Goal: Task Accomplishment & Management: Manage account settings

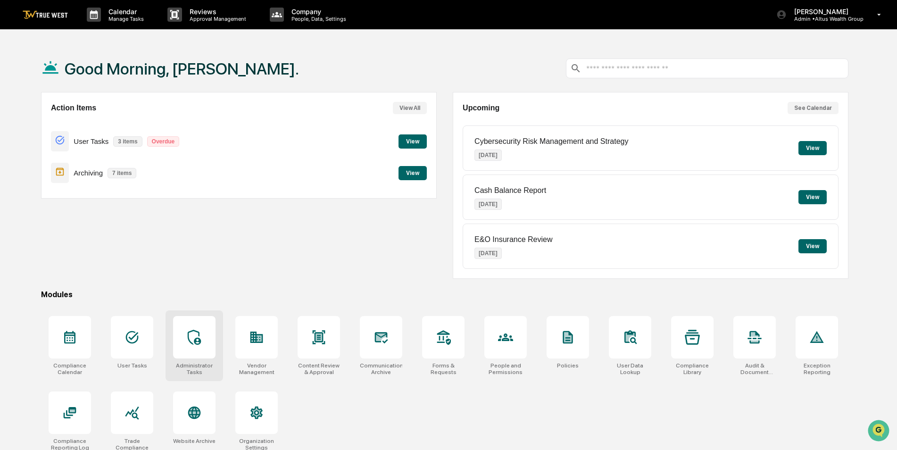
click at [197, 331] on icon at bounding box center [194, 337] width 15 height 15
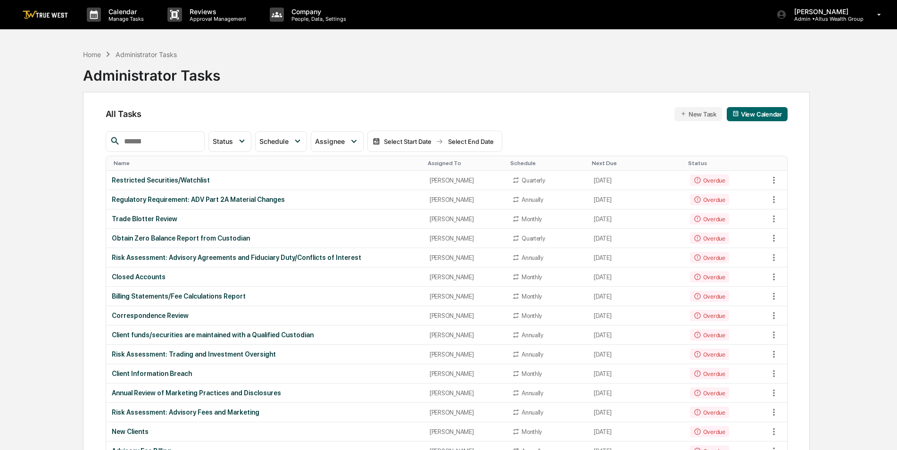
click at [171, 144] on input "text" at bounding box center [160, 141] width 80 height 12
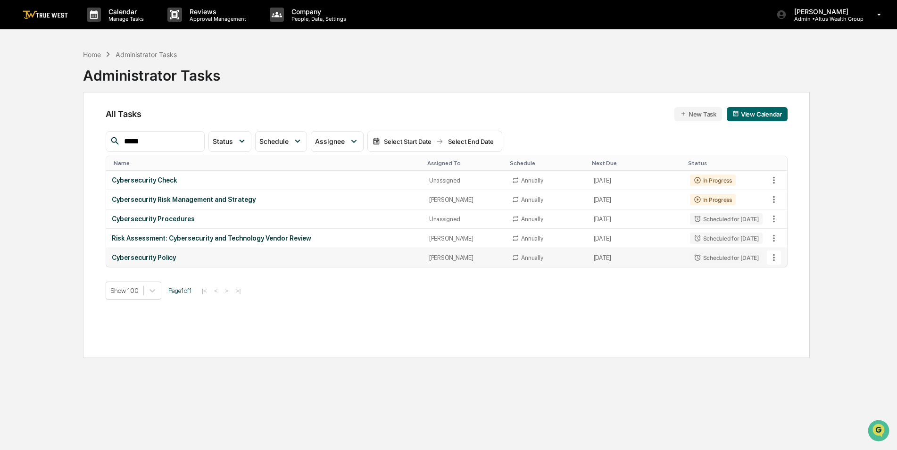
click at [775, 252] on button at bounding box center [774, 257] width 14 height 14
click at [781, 309] on img at bounding box center [783, 310] width 8 height 8
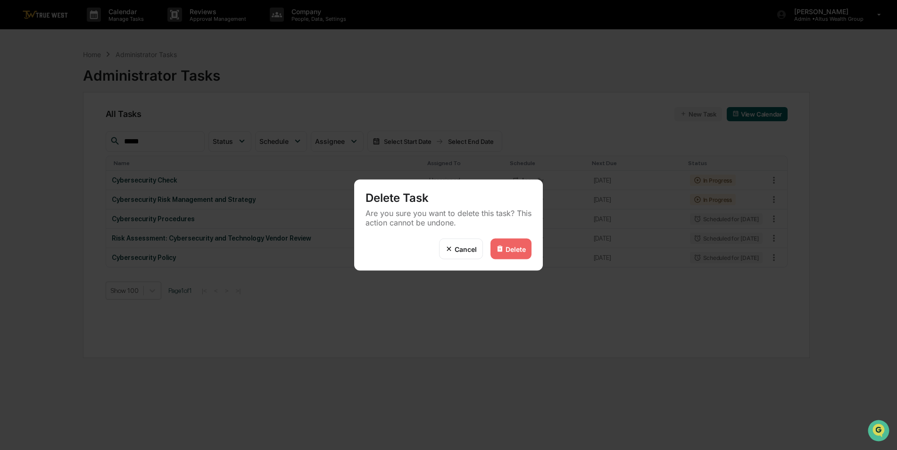
click at [504, 247] on div "Delete" at bounding box center [510, 249] width 41 height 21
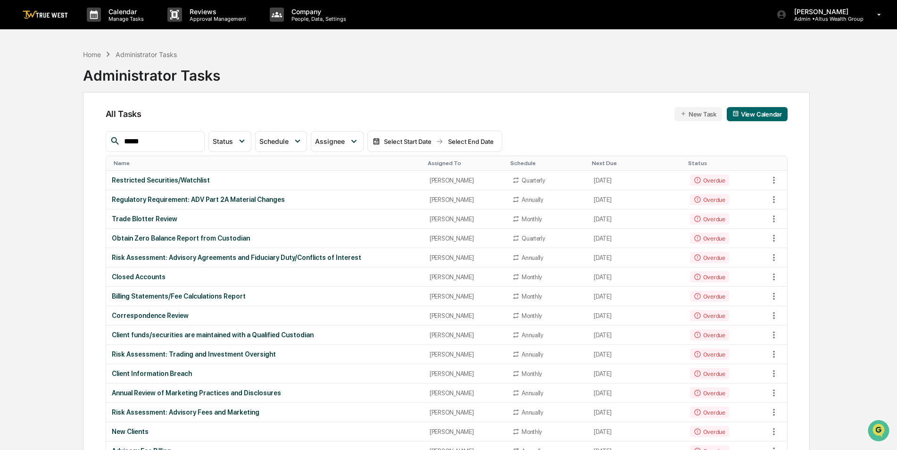
click at [175, 142] on input "*****" at bounding box center [160, 141] width 80 height 12
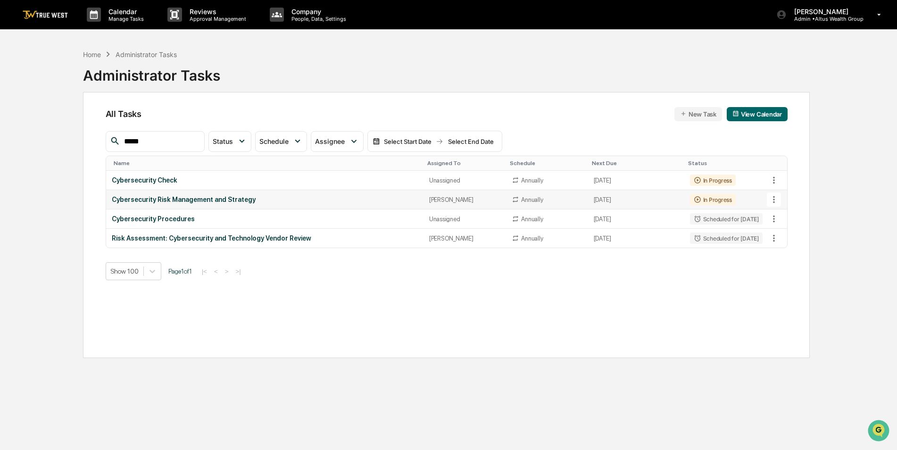
click at [776, 196] on icon at bounding box center [773, 199] width 10 height 10
click at [783, 251] on img at bounding box center [783, 252] width 8 height 8
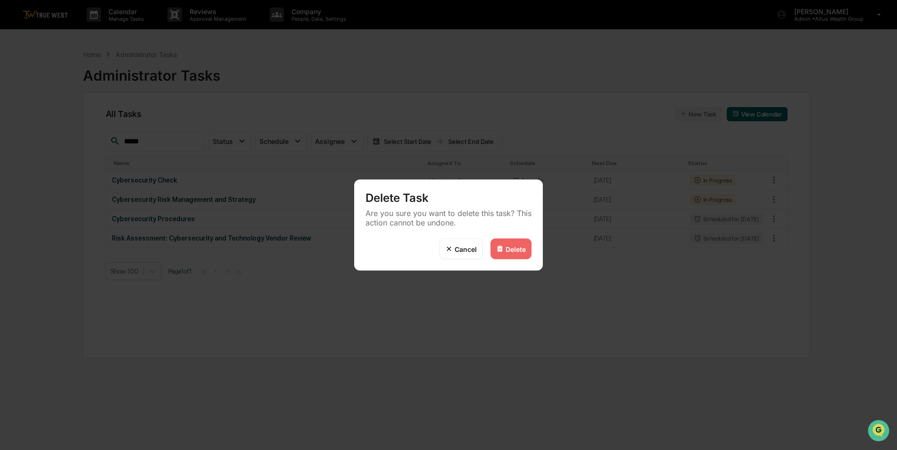
click at [517, 250] on div "Delete" at bounding box center [515, 249] width 20 height 8
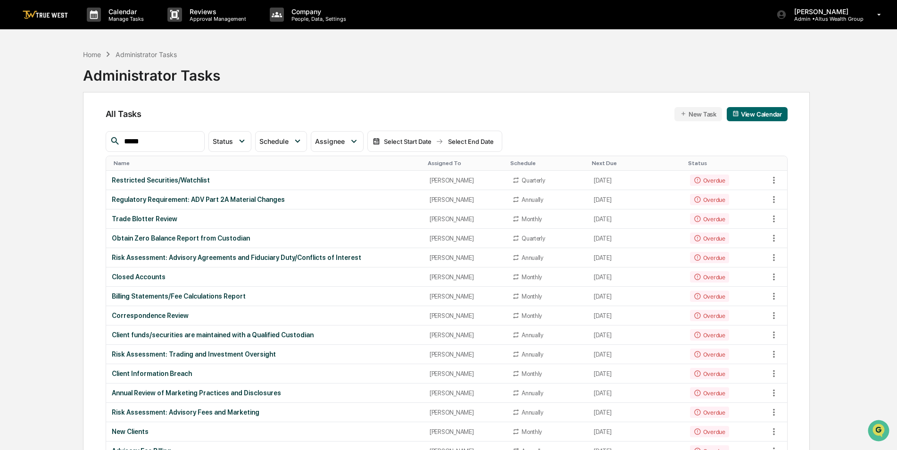
click at [435, 164] on div "Assigned To" at bounding box center [465, 163] width 75 height 7
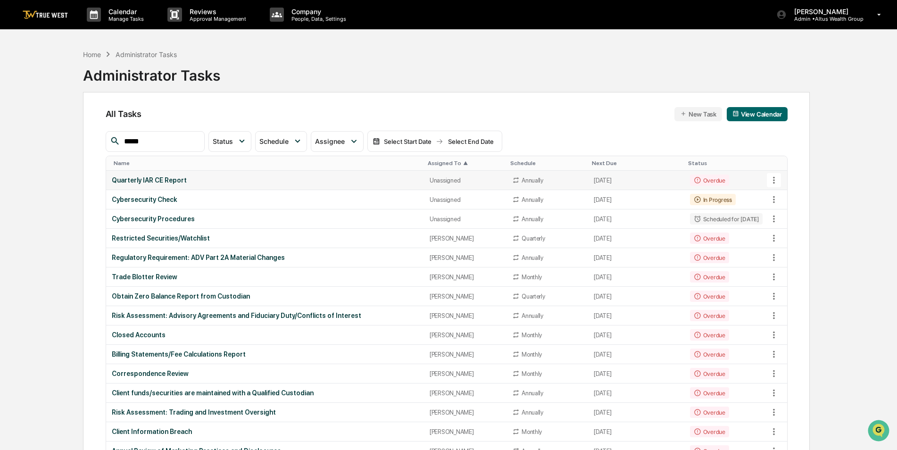
click at [216, 177] on div "Quarterly IAR CE Report" at bounding box center [265, 180] width 306 height 8
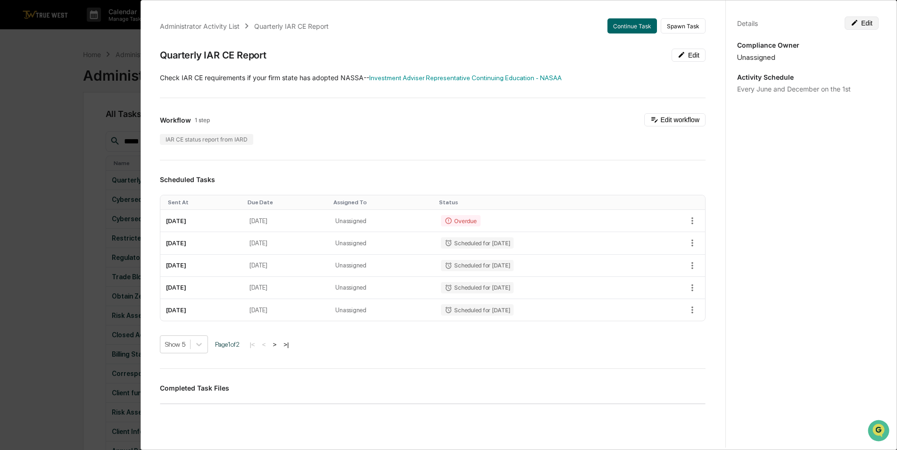
click at [868, 23] on button "Edit" at bounding box center [861, 23] width 34 height 13
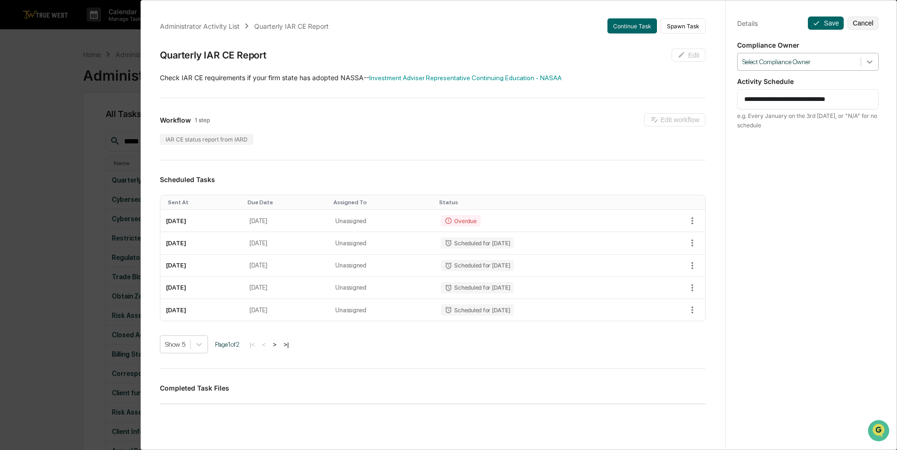
click at [866, 61] on icon at bounding box center [869, 61] width 9 height 9
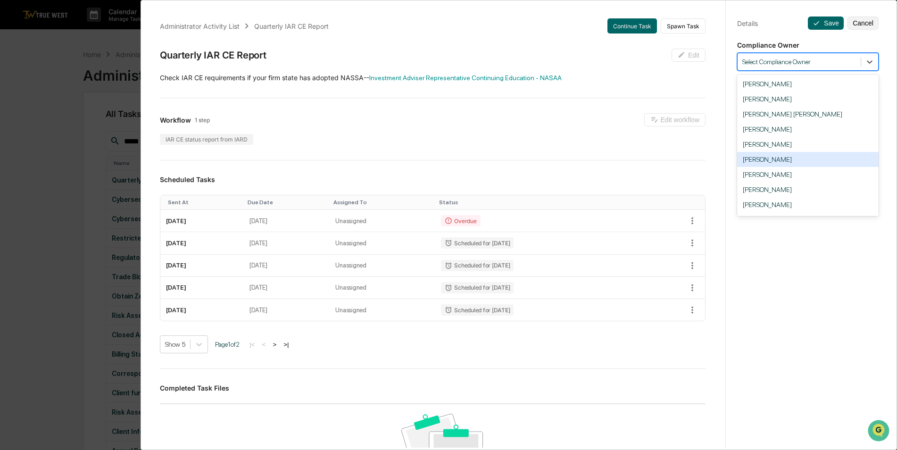
click at [791, 158] on div "[PERSON_NAME]" at bounding box center [807, 159] width 141 height 15
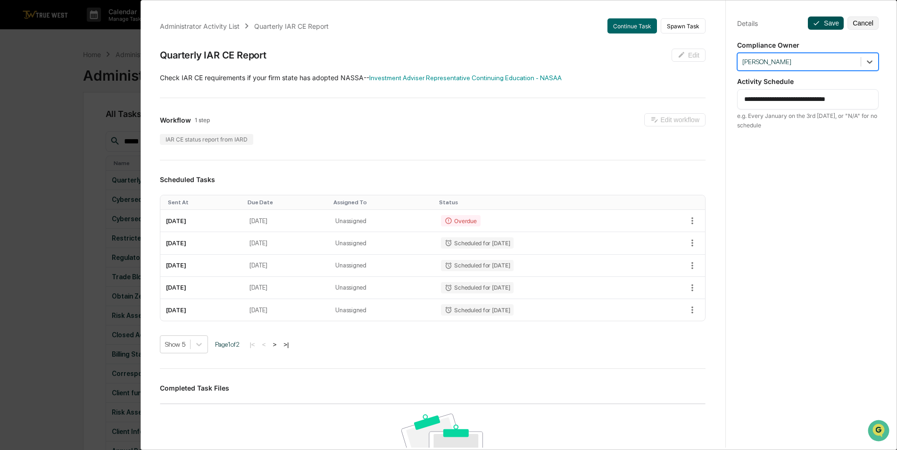
click at [816, 23] on button "Save" at bounding box center [826, 23] width 36 height 13
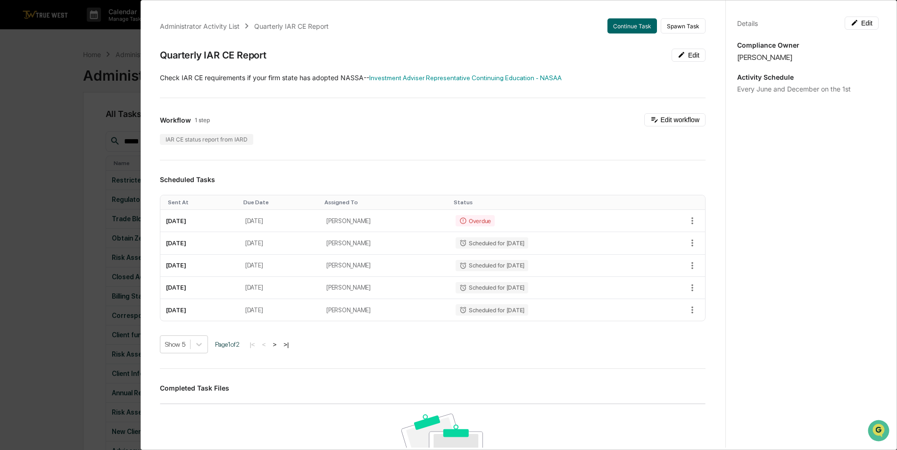
click at [36, 72] on div "Administrator Activity List Quarterly IAR CE Report Continue Task Spawn Task Qu…" at bounding box center [448, 225] width 897 height 450
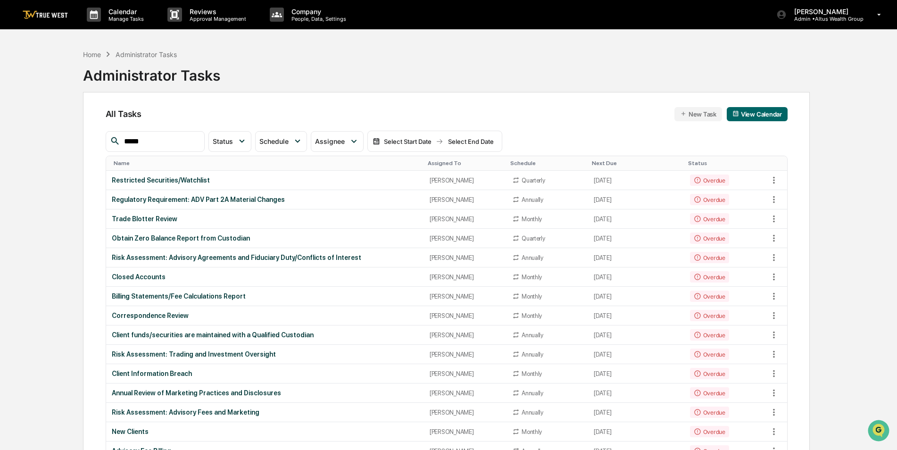
click at [443, 158] on th "Assigned To" at bounding box center [465, 163] width 83 height 15
click at [438, 159] on th "Assigned To" at bounding box center [465, 163] width 83 height 15
click at [434, 162] on div "Assigned To" at bounding box center [465, 163] width 75 height 7
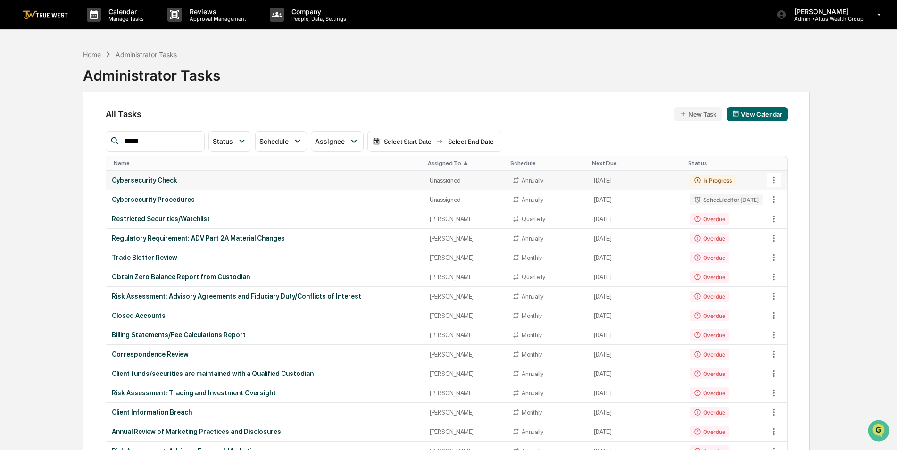
click at [436, 182] on div "Unassigned" at bounding box center [464, 180] width 71 height 7
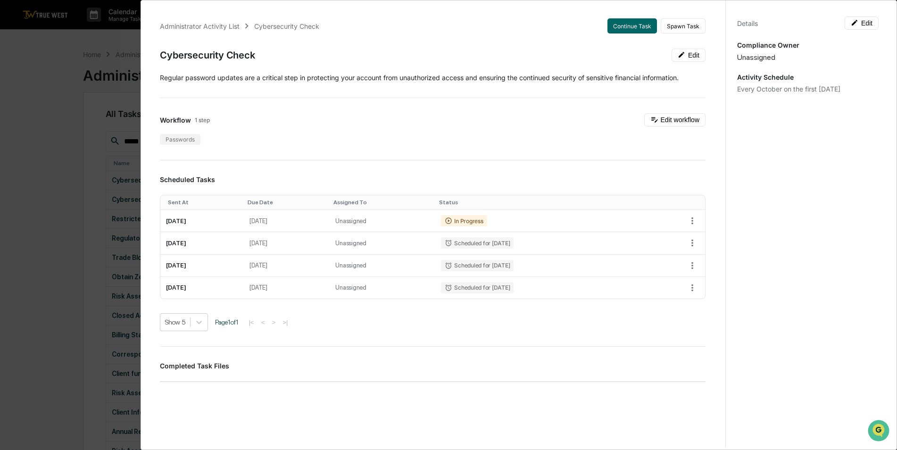
click at [851, 30] on div "Details Edit Compliance Owner Unassigned Activity Schedule Every October on the…" at bounding box center [807, 234] width 165 height 472
click at [852, 25] on icon at bounding box center [855, 23] width 8 height 8
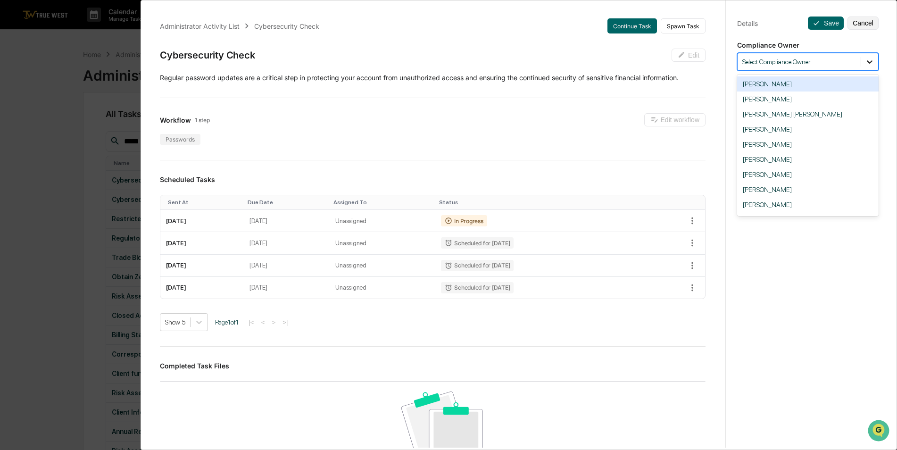
click at [868, 62] on icon at bounding box center [869, 61] width 9 height 9
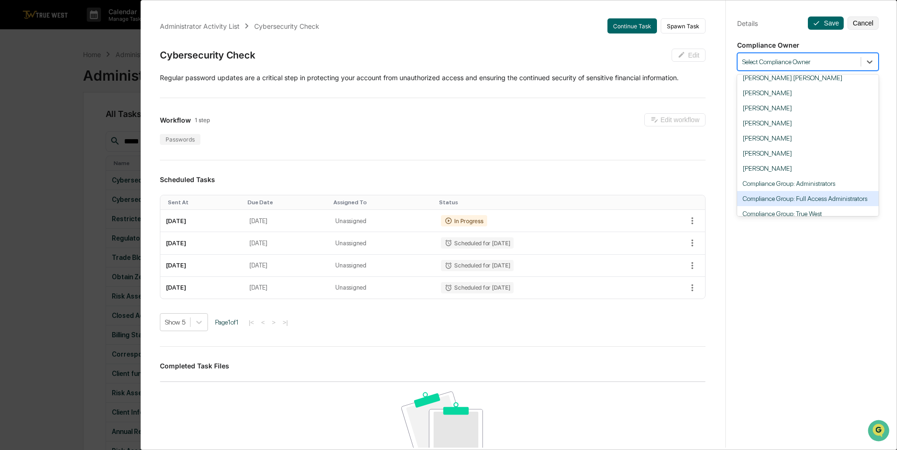
scroll to position [58, 0]
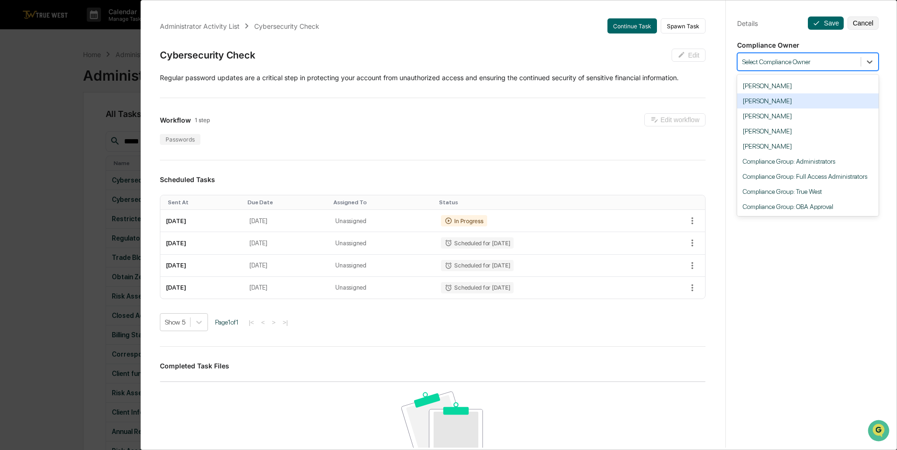
click at [775, 102] on div "[PERSON_NAME]" at bounding box center [807, 100] width 141 height 15
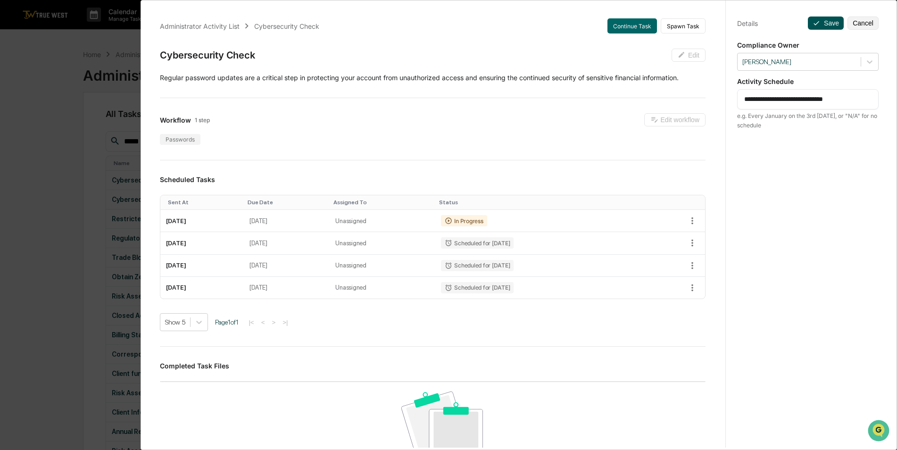
click at [812, 25] on icon at bounding box center [816, 23] width 8 height 8
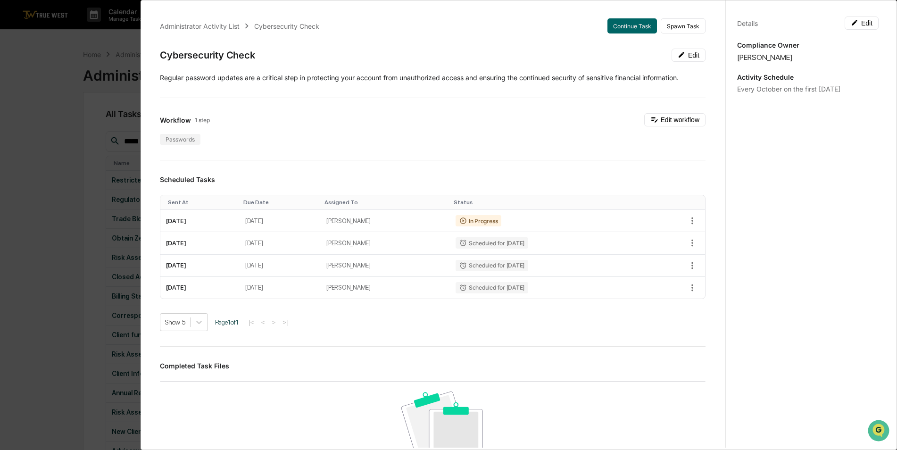
click at [60, 140] on div "Administrator Activity List Cybersecurity Check Continue Task Spawn Task Cybers…" at bounding box center [448, 225] width 897 height 450
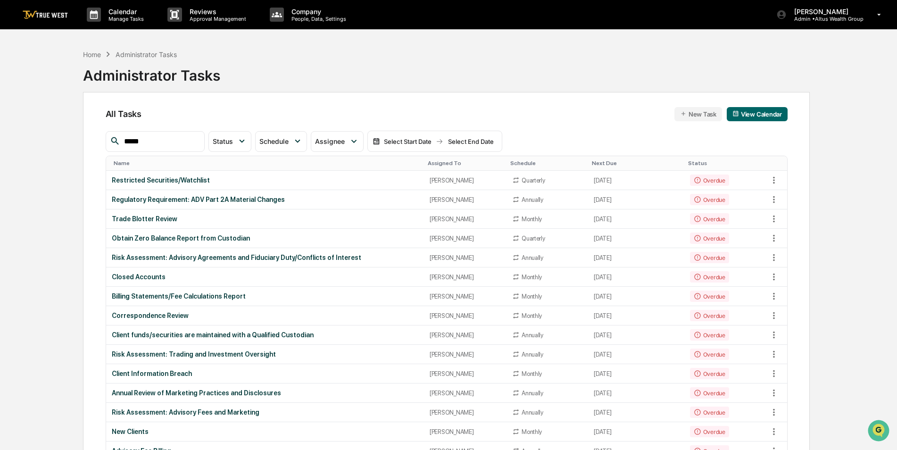
click at [157, 137] on input "*****" at bounding box center [160, 141] width 80 height 12
type input "*****"
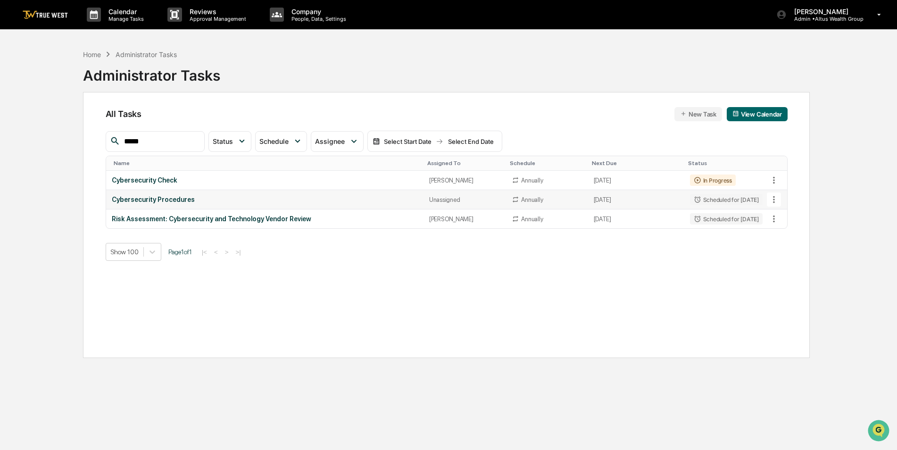
click at [176, 198] on div "Cybersecurity Procedures" at bounding box center [265, 200] width 306 height 8
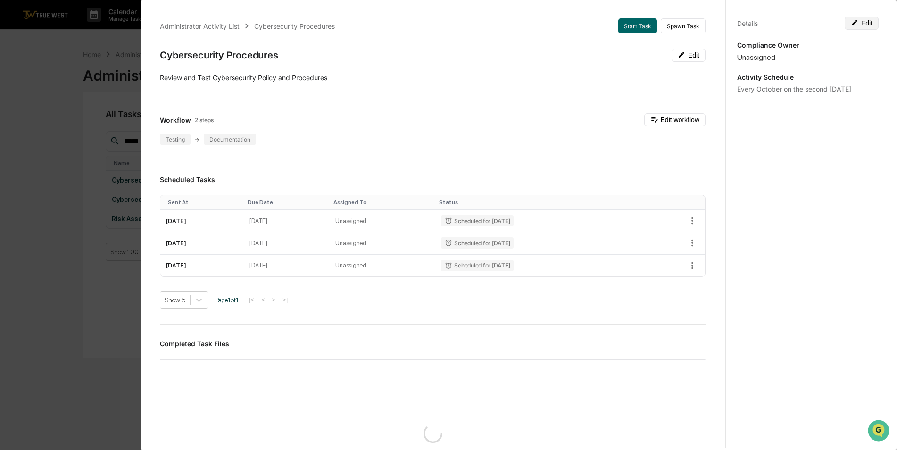
click at [859, 26] on button "Edit" at bounding box center [861, 23] width 34 height 13
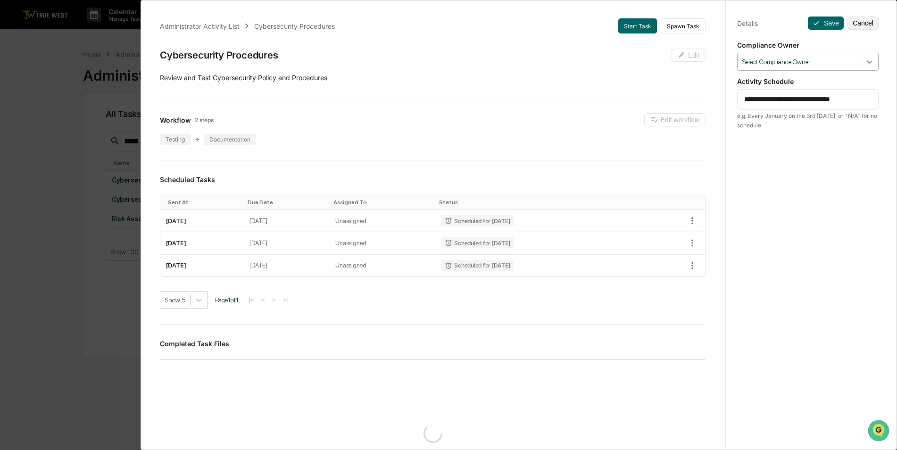
click at [865, 65] on icon at bounding box center [869, 61] width 9 height 9
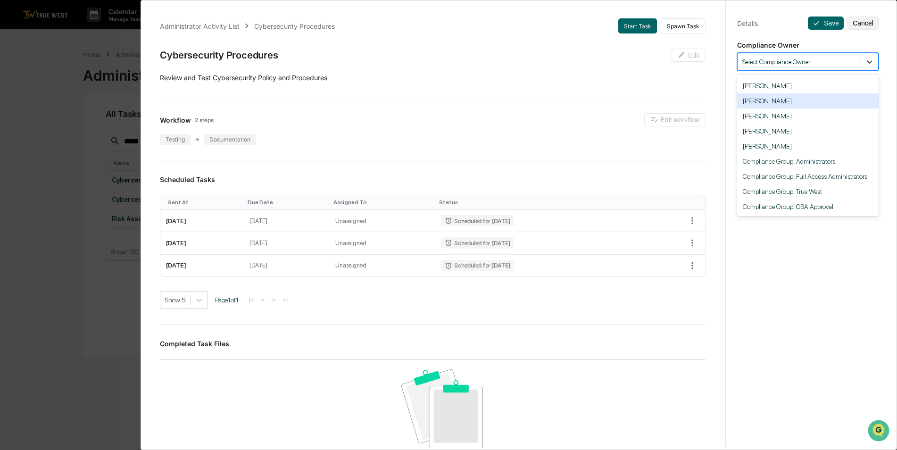
click at [789, 102] on div "[PERSON_NAME]" at bounding box center [807, 100] width 141 height 15
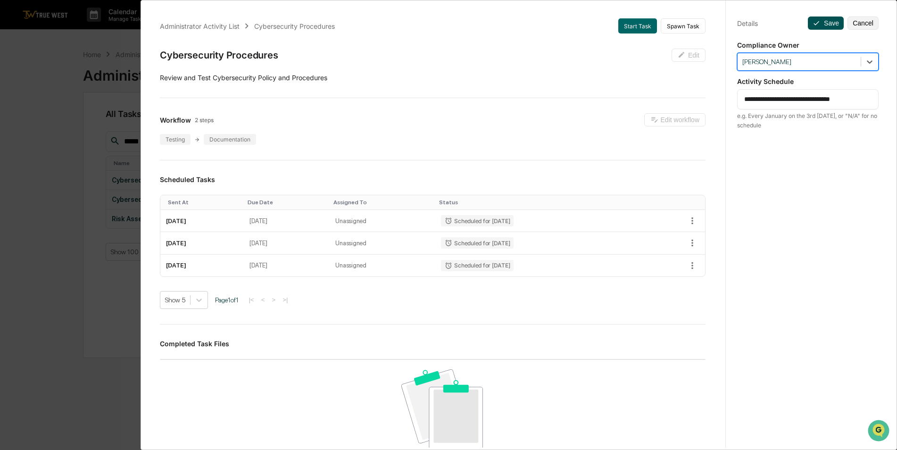
click at [826, 25] on button "Save" at bounding box center [826, 23] width 36 height 13
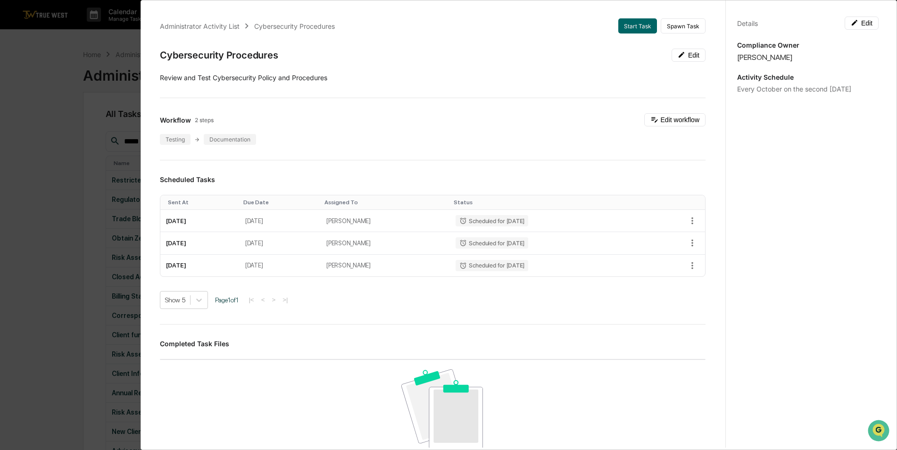
click at [50, 129] on div "Administrator Activity List Cybersecurity Procedures Start Task Spawn Task Cybe…" at bounding box center [448, 225] width 897 height 450
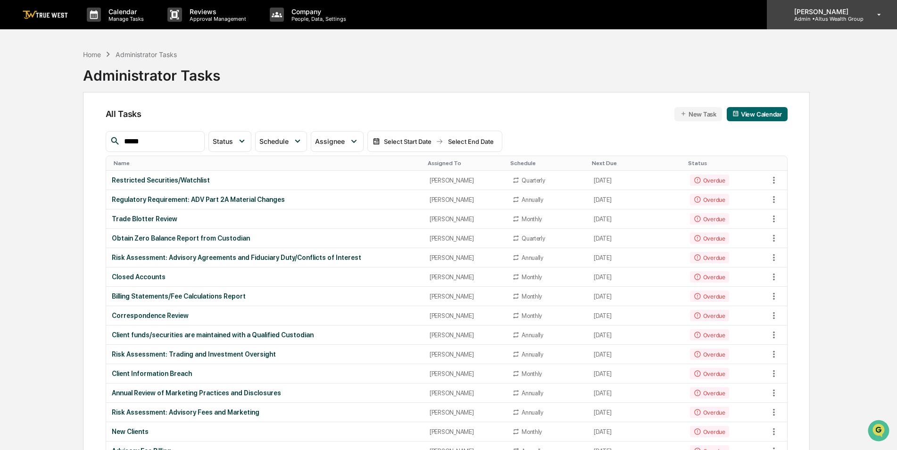
click at [826, 20] on p "Admin • Altus Wealth Group" at bounding box center [824, 19] width 77 height 7
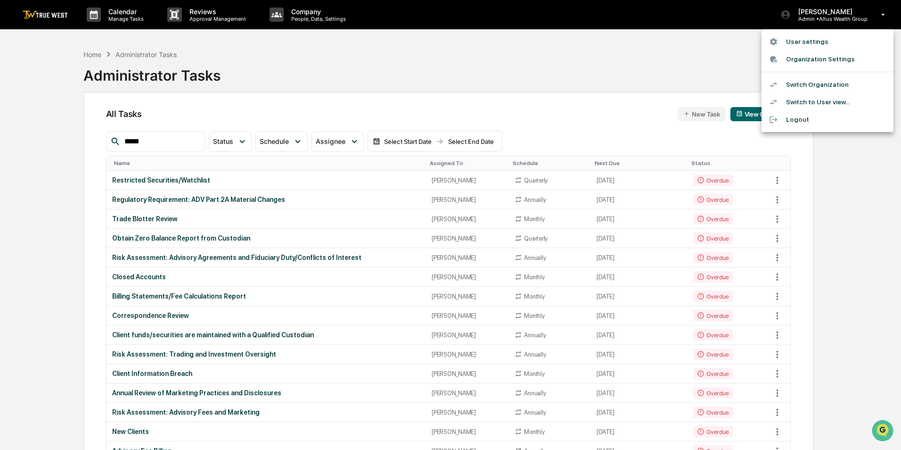
click at [578, 70] on div at bounding box center [450, 225] width 901 height 450
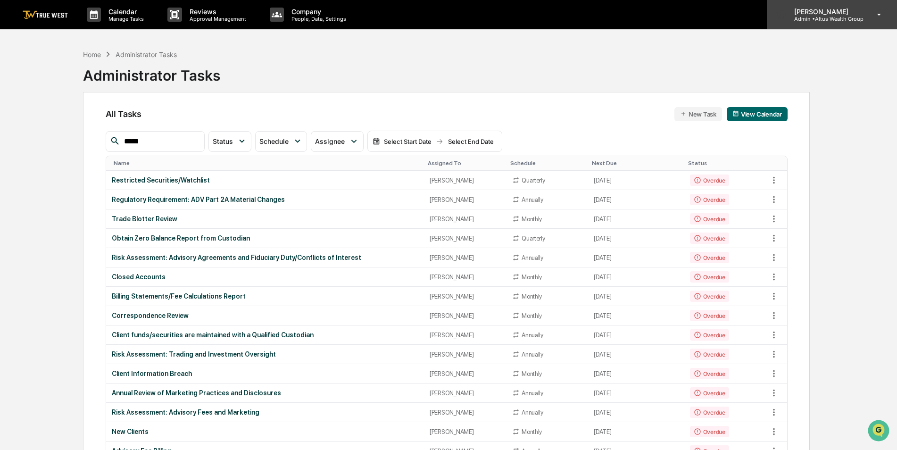
click at [842, 23] on div "[PERSON_NAME] Admin • Altus Wealth Group" at bounding box center [832, 14] width 130 height 29
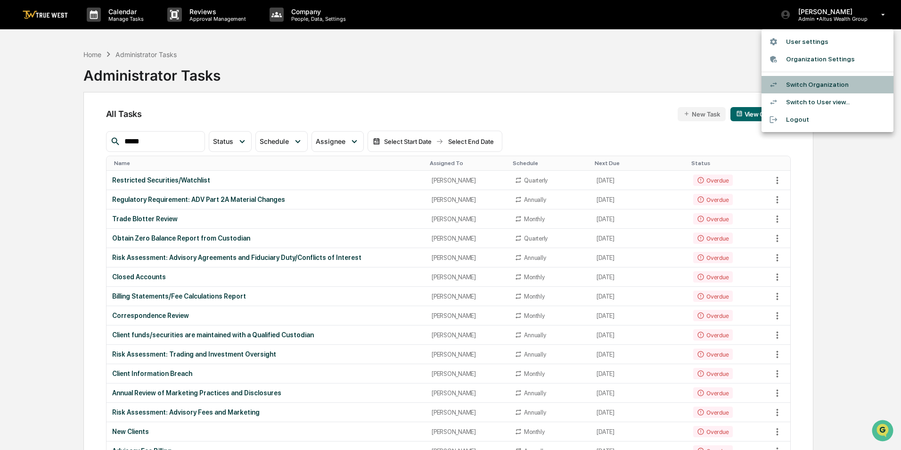
click at [838, 83] on li "Switch Organization" at bounding box center [828, 84] width 132 height 17
